Goal: Task Accomplishment & Management: Manage account settings

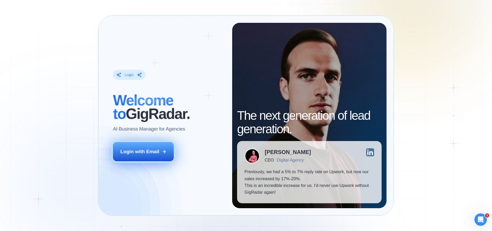
click at [153, 150] on div "Login with Email" at bounding box center [140, 151] width 39 height 7
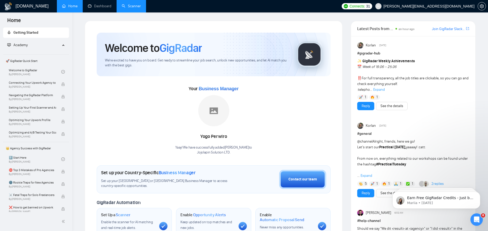
click at [125, 5] on link "Scanner" at bounding box center [131, 6] width 19 height 4
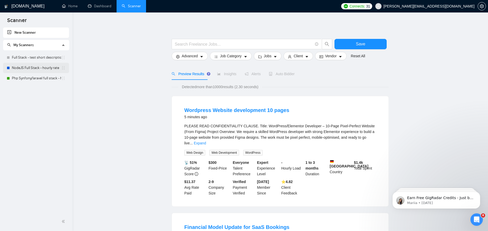
click at [40, 66] on link "NodeJS Full Stack - hourly rate" at bounding box center [36, 68] width 49 height 10
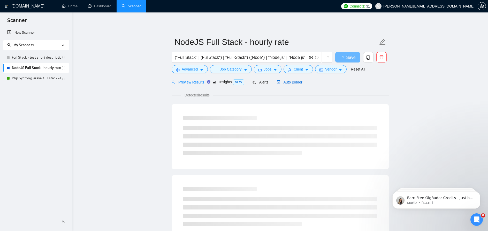
click at [286, 80] on span "Auto Bidder" at bounding box center [290, 82] width 26 height 4
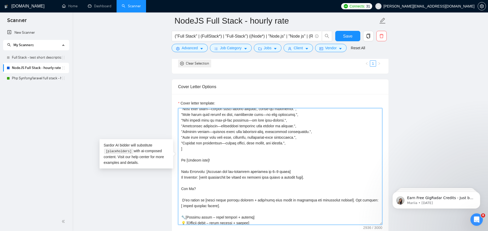
scroll to position [78, 0]
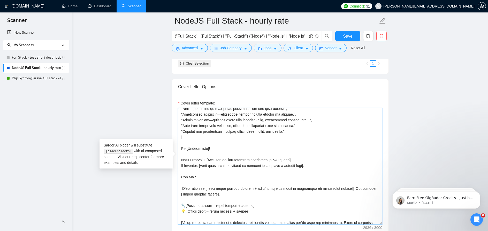
click at [208, 112] on textarea "Cover letter template:" at bounding box center [280, 166] width 204 height 116
click at [226, 122] on textarea "Cover letter template:" at bounding box center [280, 166] width 204 height 116
click at [219, 108] on textarea "Cover letter template:" at bounding box center [280, 166] width 204 height 116
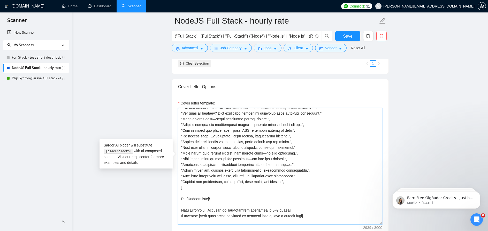
scroll to position [26, 0]
click at [247, 151] on textarea "Cover letter template:" at bounding box center [280, 166] width 204 height 116
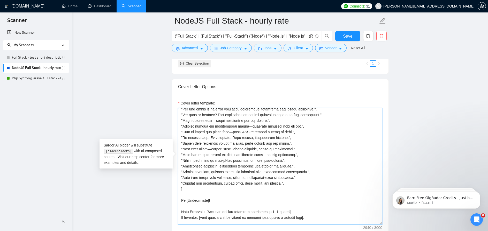
click at [261, 145] on textarea "Cover letter template:" at bounding box center [280, 166] width 204 height 116
click at [210, 140] on textarea "Cover letter template:" at bounding box center [280, 166] width 204 height 116
click at [224, 122] on textarea "Cover letter template:" at bounding box center [280, 166] width 204 height 116
click at [244, 116] on textarea "Cover letter template:" at bounding box center [280, 166] width 204 height 116
click at [215, 110] on textarea "Cover letter template:" at bounding box center [280, 166] width 204 height 116
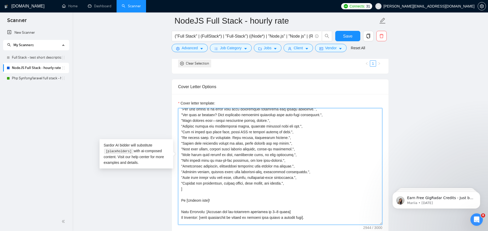
click at [214, 110] on textarea "Cover letter template:" at bounding box center [280, 166] width 204 height 116
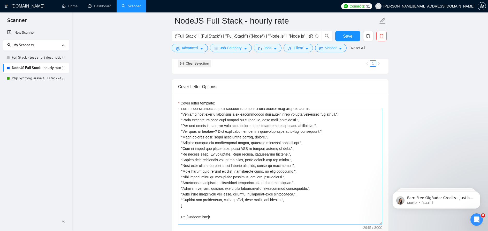
scroll to position [0, 0]
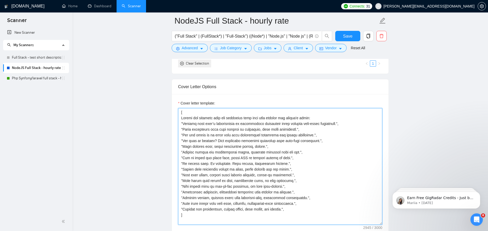
click at [236, 136] on textarea "Cover letter template:" at bounding box center [280, 166] width 204 height 116
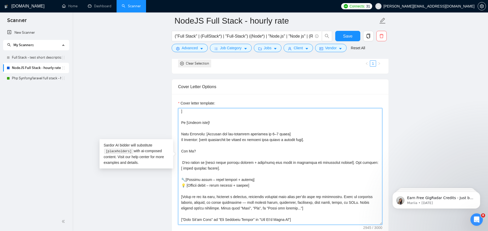
scroll to position [78, 0]
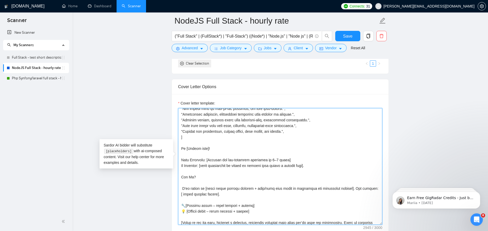
drag, startPoint x: 198, startPoint y: 169, endPoint x: 181, endPoint y: 169, distance: 17.1
click at [181, 169] on textarea "Cover letter template:" at bounding box center [280, 166] width 204 height 116
click at [208, 169] on textarea "Cover letter template:" at bounding box center [280, 166] width 204 height 116
drag, startPoint x: 208, startPoint y: 169, endPoint x: 173, endPoint y: 170, distance: 34.9
click at [172, 170] on div "Cover letter template:" at bounding box center [280, 165] width 217 height 143
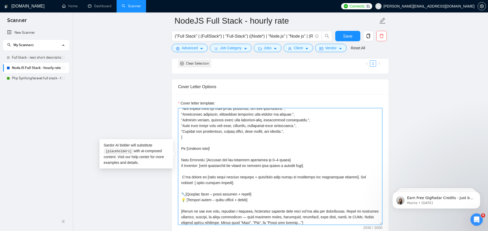
type textarea "[ Choose one sentence from the following list that best matches the client's ne…"
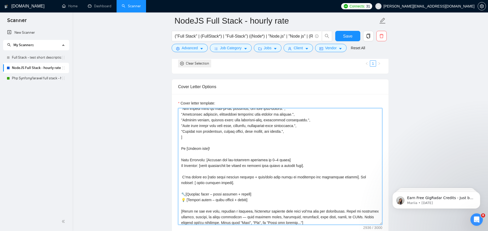
click at [244, 153] on textarea "Cover letter template:" at bounding box center [280, 166] width 204 height 116
click at [262, 207] on textarea "Cover letter template:" at bounding box center [280, 166] width 204 height 116
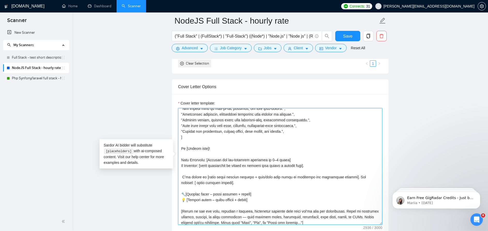
click at [261, 207] on textarea "Cover letter template:" at bounding box center [280, 166] width 204 height 116
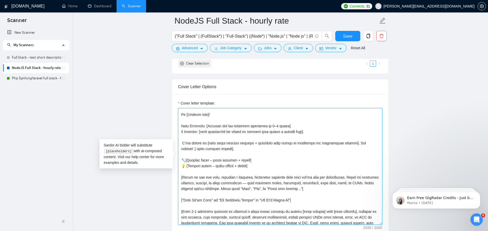
scroll to position [129, 0]
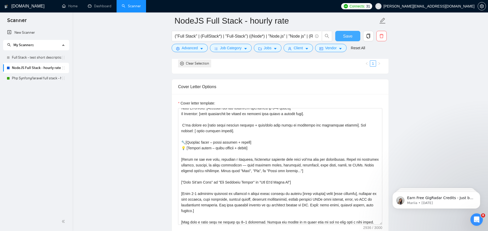
click at [357, 36] on button "Save" at bounding box center [348, 36] width 25 height 10
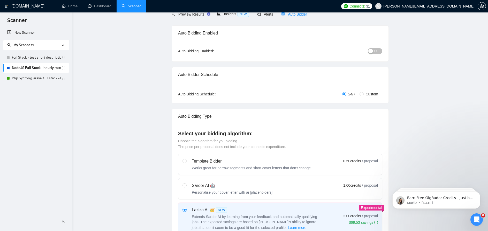
scroll to position [2, 0]
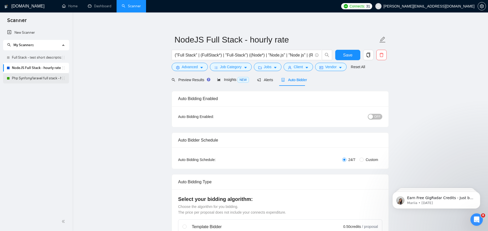
click at [35, 77] on link "Php Synfony/laravel full stack - hourly rate" at bounding box center [36, 78] width 49 height 10
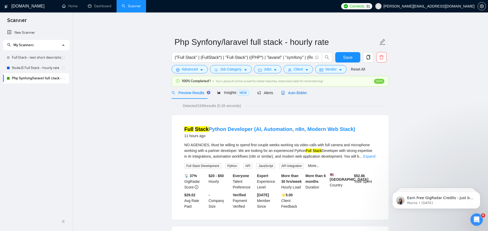
click at [295, 92] on span "Auto Bidder" at bounding box center [294, 93] width 26 height 4
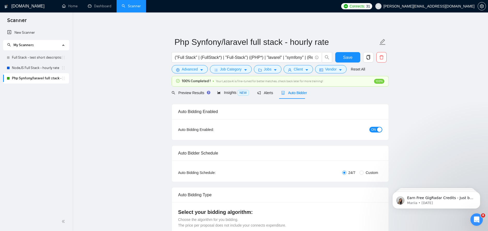
checkbox input "true"
click at [380, 128] on div "button" at bounding box center [379, 129] width 5 height 5
click at [353, 60] on div "Reset all filters" at bounding box center [357, 59] width 28 height 9
click at [337, 56] on button "Save" at bounding box center [348, 57] width 25 height 10
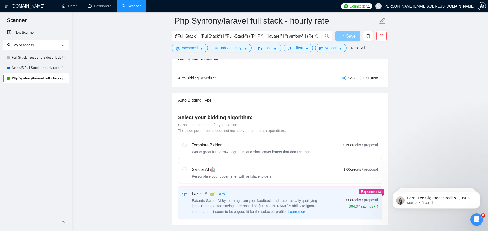
scroll to position [207, 0]
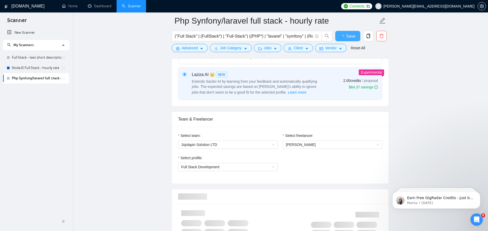
checkbox input "true"
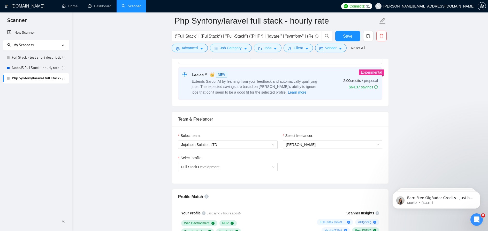
click at [477, 218] on icon "Open Intercom Messenger" at bounding box center [477, 219] width 9 height 9
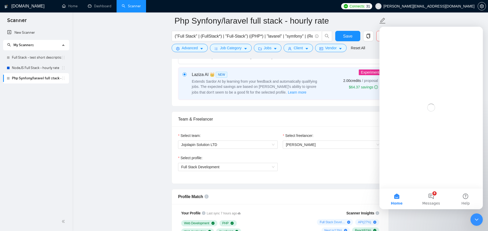
scroll to position [0, 0]
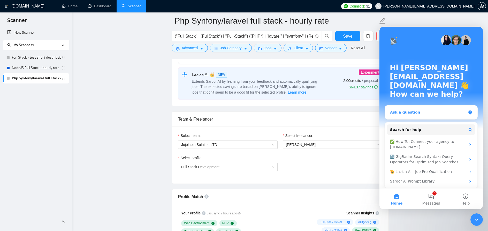
click at [427, 109] on div "Ask a question" at bounding box center [428, 111] width 76 height 5
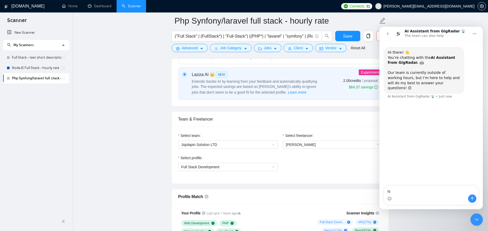
type textarea "I"
type textarea "Hi, Is it possible to assign me to a UK-only business manager?"
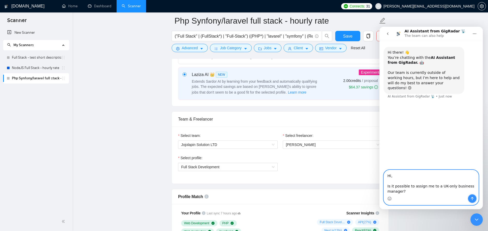
click at [474, 197] on icon "Send a message…" at bounding box center [473, 198] width 4 height 4
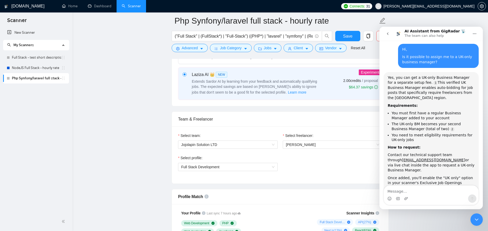
scroll to position [70, 0]
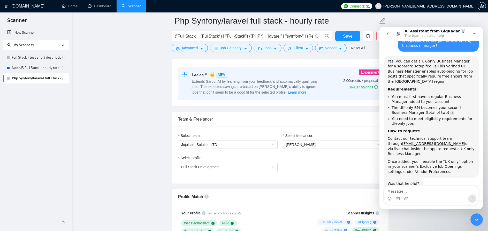
click at [386, 31] on button "go back" at bounding box center [388, 34] width 10 height 10
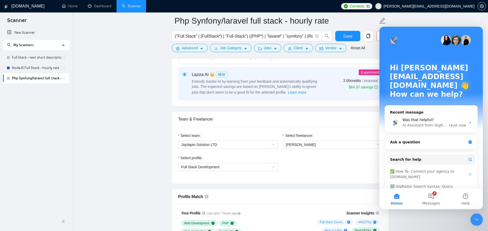
click at [371, 47] on div "Advanced Job Category Jobs Client Vendor Reset All" at bounding box center [279, 48] width 217 height 8
click at [474, 217] on icon "Close Intercom Messenger" at bounding box center [477, 219] width 6 height 6
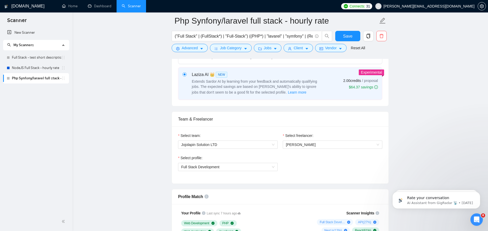
scroll to position [0, 0]
click at [369, 36] on icon "copy" at bounding box center [368, 36] width 5 height 5
click at [365, 62] on span "Yes" at bounding box center [365, 62] width 6 height 6
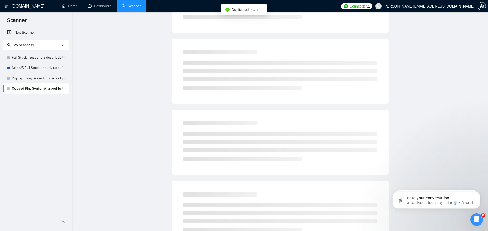
scroll to position [10, 0]
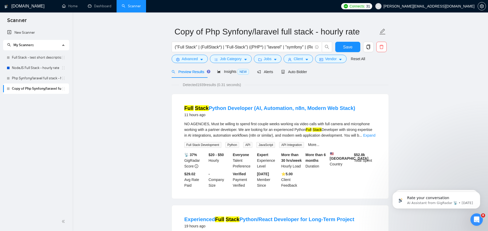
click at [47, 90] on link "Copy of Php Synfony/laravel full stack - hourly rate" at bounding box center [36, 88] width 49 height 10
click at [341, 32] on input "Copy of Php Synfony/laravel full stack - hourly rate" at bounding box center [277, 31] width 204 height 13
drag, startPoint x: 206, startPoint y: 32, endPoint x: 156, endPoint y: 32, distance: 49.4
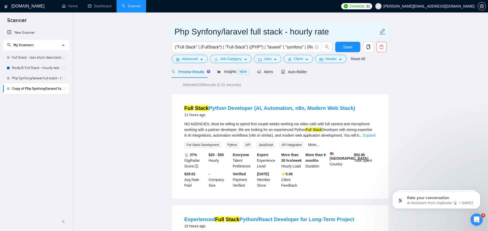
drag, startPoint x: 291, startPoint y: 32, endPoint x: 336, endPoint y: 33, distance: 44.8
click at [335, 34] on input "Php Synfony/laravel full stack - hourly rate" at bounding box center [277, 31] width 204 height 13
type input "Php Synfony/laravel full stack - [GEOGRAPHIC_DATA]-only"
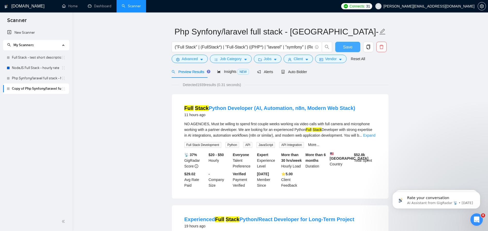
click at [347, 49] on span "Save" at bounding box center [347, 47] width 9 height 6
click at [326, 58] on span "Vendor" at bounding box center [330, 59] width 11 height 6
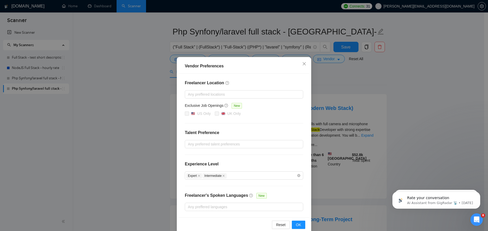
click at [475, 219] on icon "Open Intercom Messenger" at bounding box center [477, 219] width 9 height 9
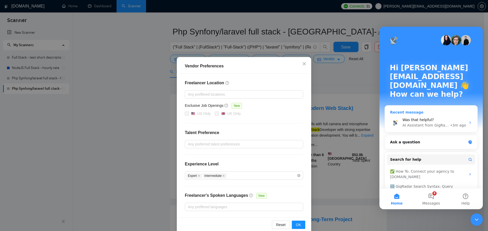
click at [437, 122] on div "AI Assistant from GigRadar 📡" at bounding box center [426, 124] width 47 height 5
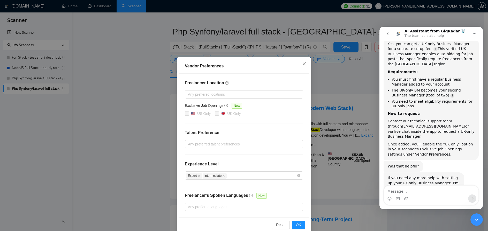
scroll to position [102, 0]
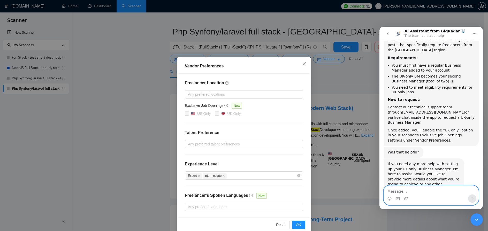
click at [412, 194] on textarea "Message…" at bounding box center [431, 189] width 95 height 9
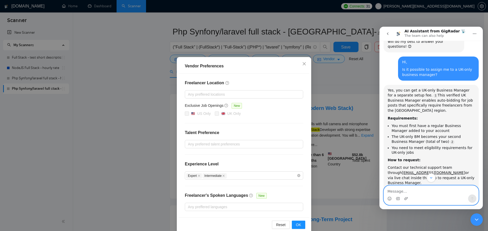
scroll to position [50, 0]
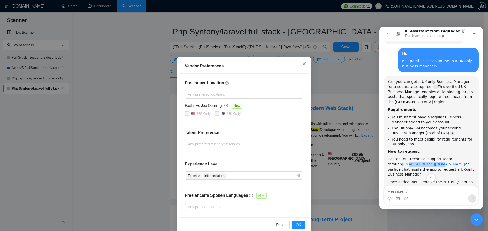
drag, startPoint x: 421, startPoint y: 154, endPoint x: 393, endPoint y: 154, distance: 27.9
click at [393, 156] on div "Contact our technical support team through support@gigradar.io or via live chat…" at bounding box center [431, 166] width 87 height 20
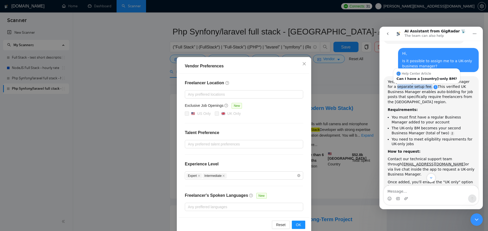
drag, startPoint x: 388, startPoint y: 81, endPoint x: 418, endPoint y: 83, distance: 30.3
click at [418, 83] on div "Yes, you can get a UK-only Business Manager for a separate setup fee. This veri…" at bounding box center [431, 137] width 95 height 122
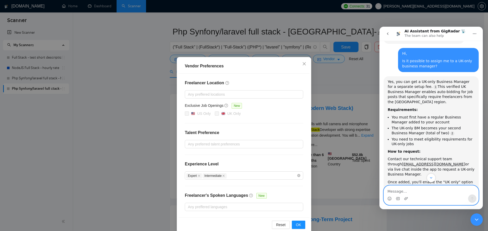
click at [401, 192] on textarea "Message…" at bounding box center [431, 189] width 95 height 9
click at [432, 177] on icon "Scroll to bottom" at bounding box center [431, 177] width 5 height 5
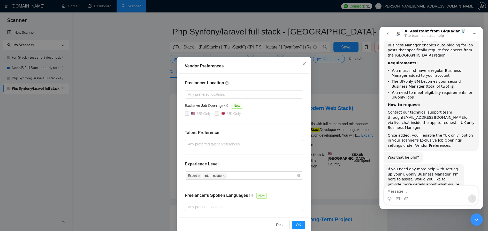
scroll to position [102, 0]
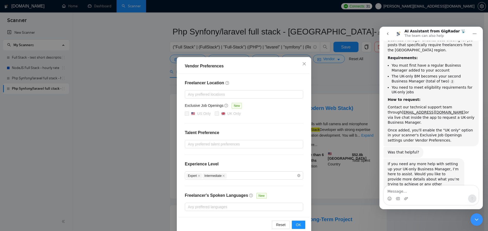
click at [386, 33] on button "go back" at bounding box center [388, 34] width 10 height 10
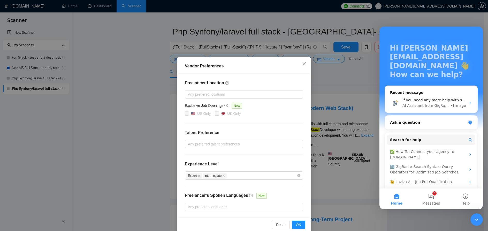
scroll to position [24, 0]
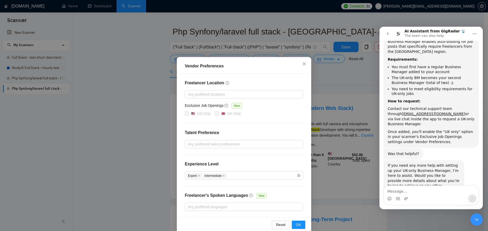
scroll to position [102, 0]
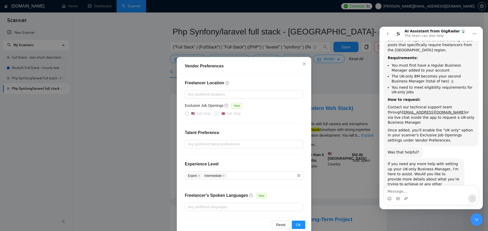
click at [405, 189] on textarea "Message…" at bounding box center [431, 189] width 95 height 9
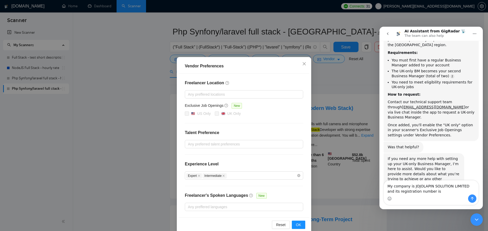
type textarea "My company is JOJOLAPIN SOLUTION LIMITED and its registration number is"
drag, startPoint x: 432, startPoint y: 192, endPoint x: 381, endPoint y: 184, distance: 50.9
click at [381, 184] on div "My company is JOJOLAPIN SOLUTION LIMITED and its registration number is My comp…" at bounding box center [431, 192] width 103 height 25
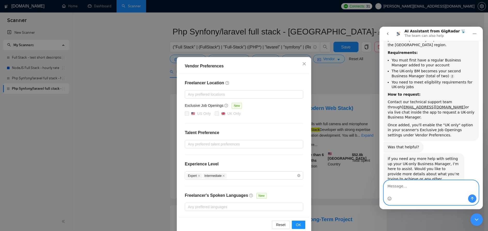
scroll to position [102, 0]
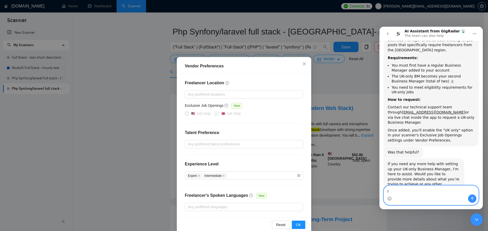
type textarea "I"
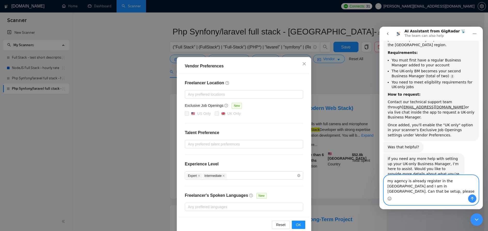
type textarea "my agency is already register in the [GEOGRAPHIC_DATA] and I am in [GEOGRAPHIC_…"
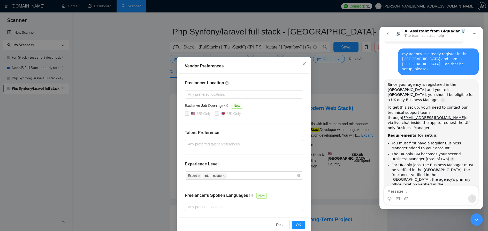
scroll to position [257, 0]
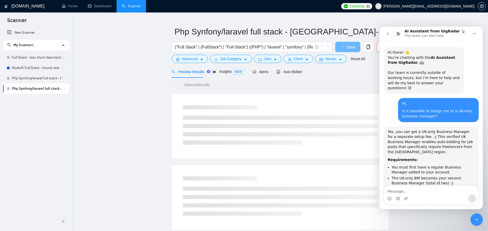
scroll to position [279, 0]
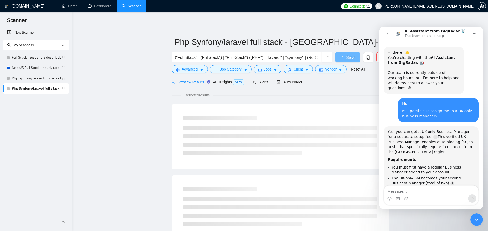
scroll to position [279, 0]
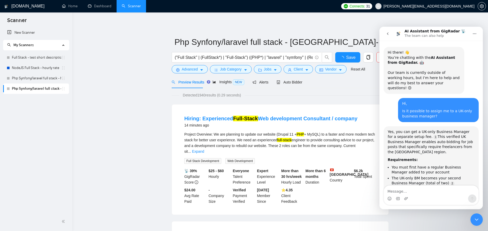
scroll to position [279, 0]
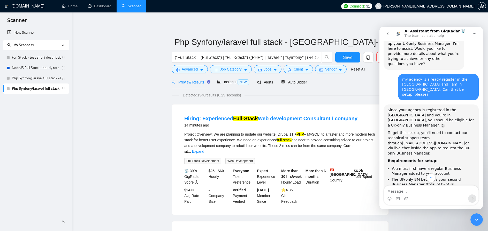
scroll to position [201, 0]
